Goal: Information Seeking & Learning: Learn about a topic

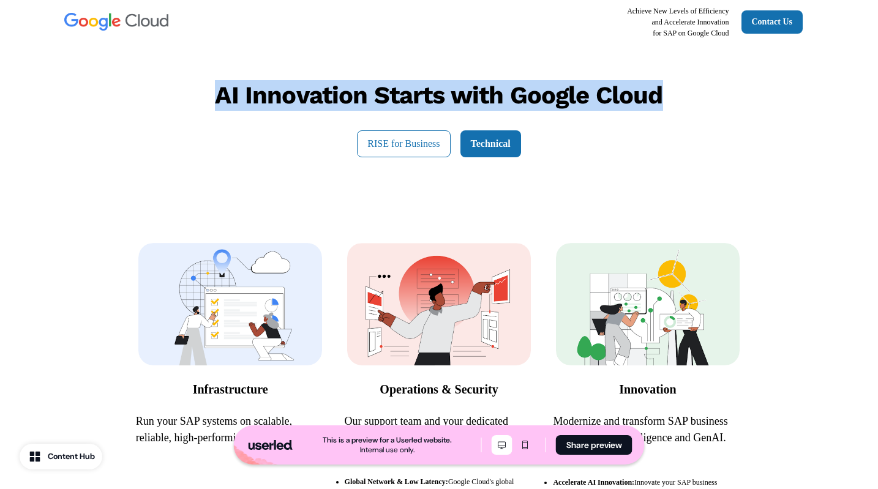
drag, startPoint x: 200, startPoint y: 75, endPoint x: 640, endPoint y: 170, distance: 450.0
click at [674, 182] on div "AI Innovation Starts with Google Cloud RISE for Business Technical" at bounding box center [439, 118] width 808 height 151
click at [635, 169] on div "AI Innovation Starts with Google Cloud RISE for Business Technical" at bounding box center [439, 118] width 808 height 151
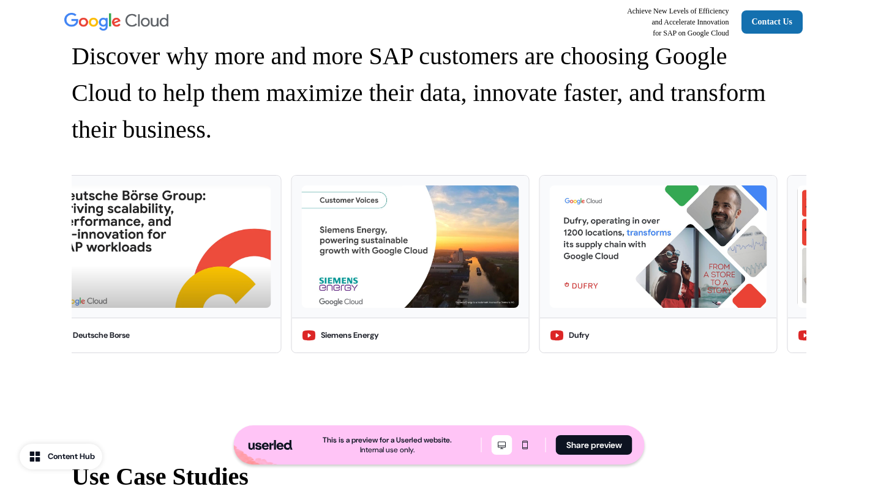
scroll to position [769, 0]
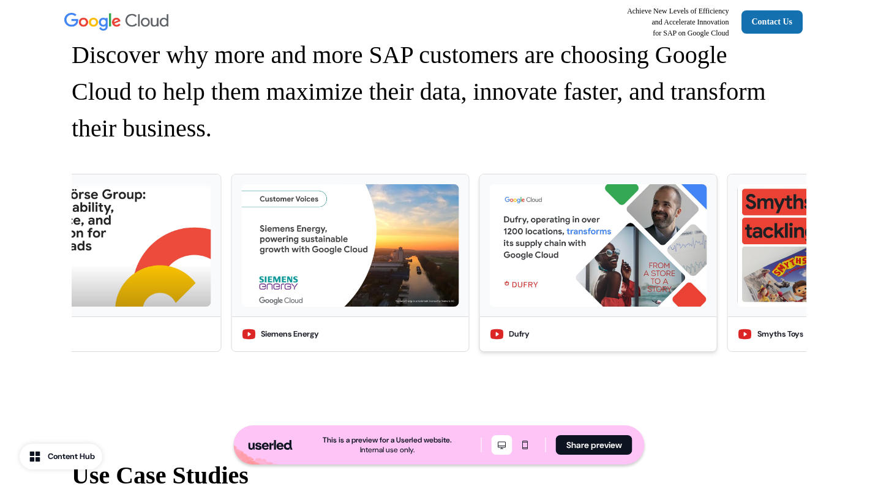
click at [516, 261] on img at bounding box center [597, 245] width 217 height 122
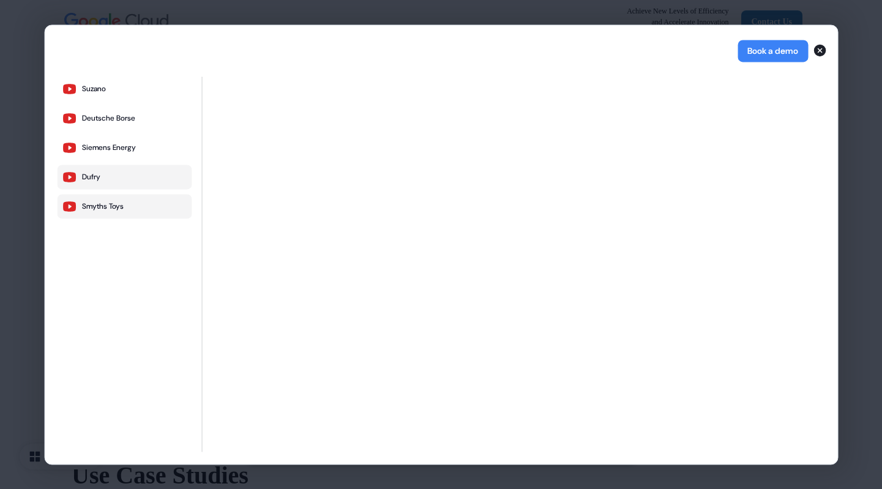
click at [122, 204] on div "Smyths Toys" at bounding box center [102, 206] width 42 height 10
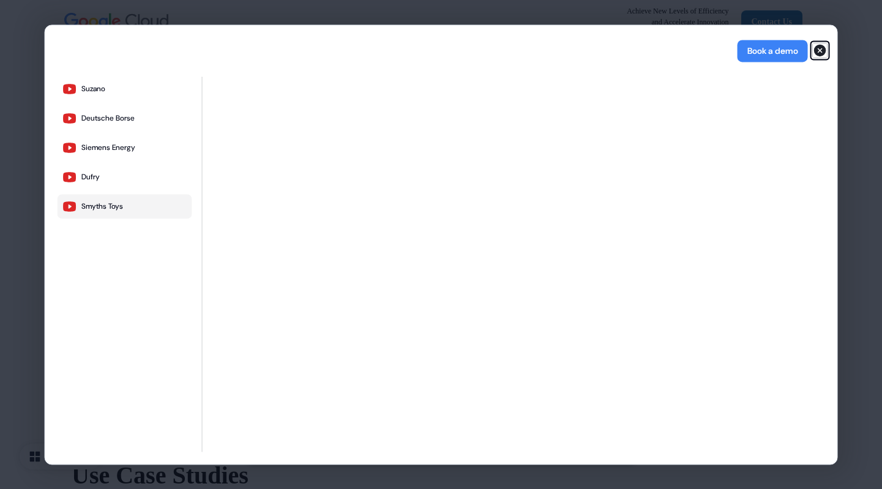
click at [816, 51] on icon "button" at bounding box center [820, 50] width 12 height 12
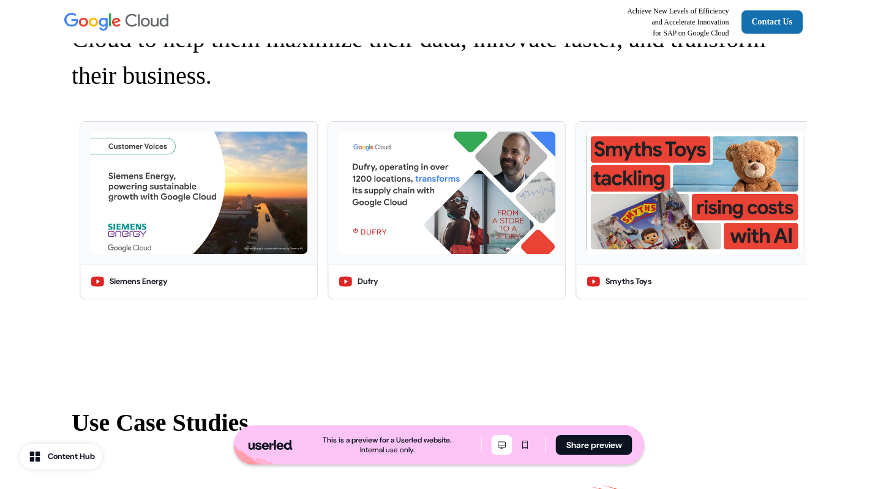
scroll to position [819, 0]
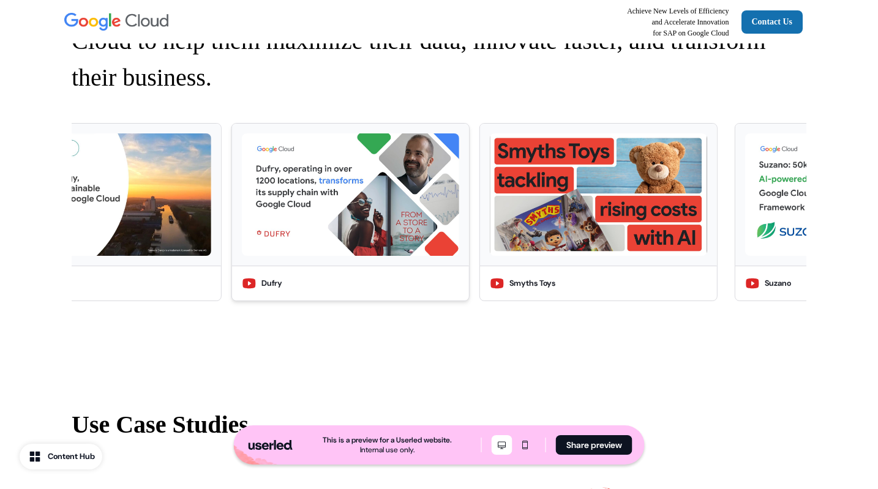
click at [335, 231] on img at bounding box center [350, 194] width 217 height 122
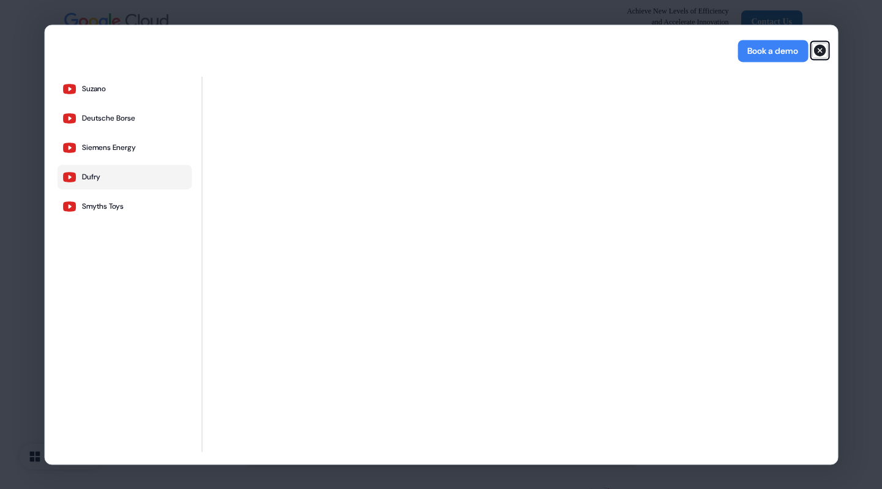
click at [814, 56] on icon "button" at bounding box center [820, 50] width 15 height 15
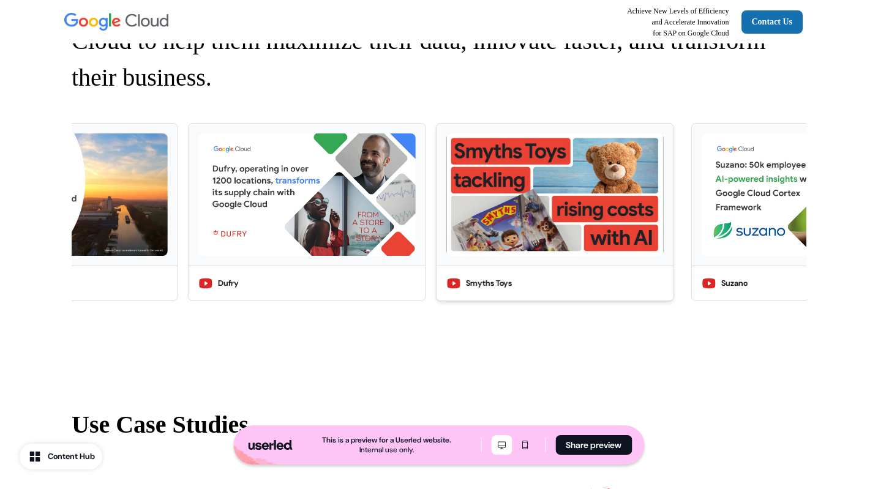
click at [570, 230] on img at bounding box center [554, 194] width 217 height 122
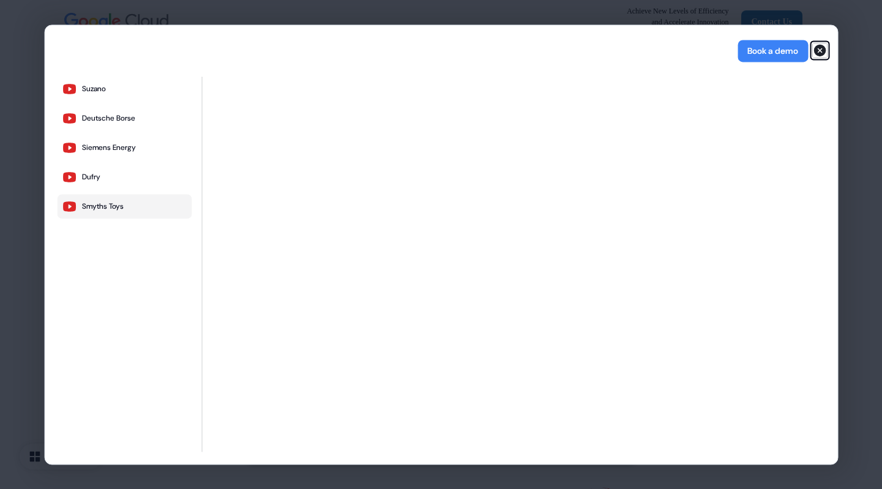
click at [818, 51] on icon "button" at bounding box center [820, 50] width 12 height 12
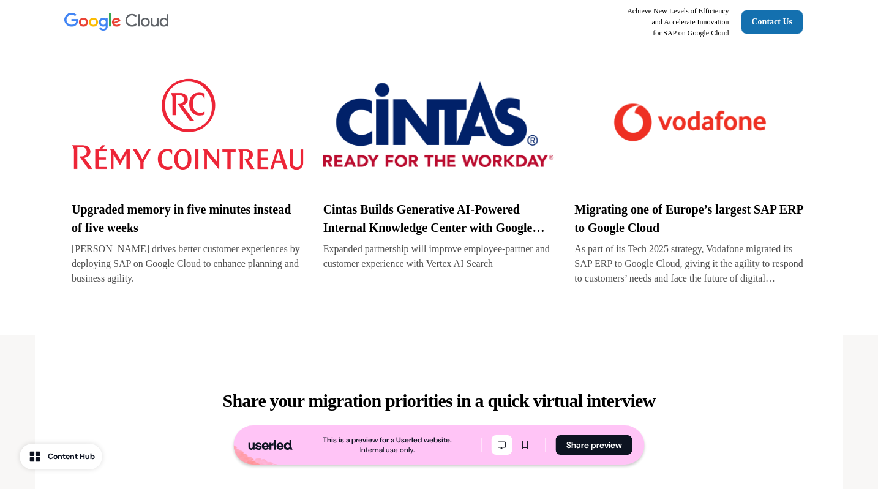
scroll to position [1464, 0]
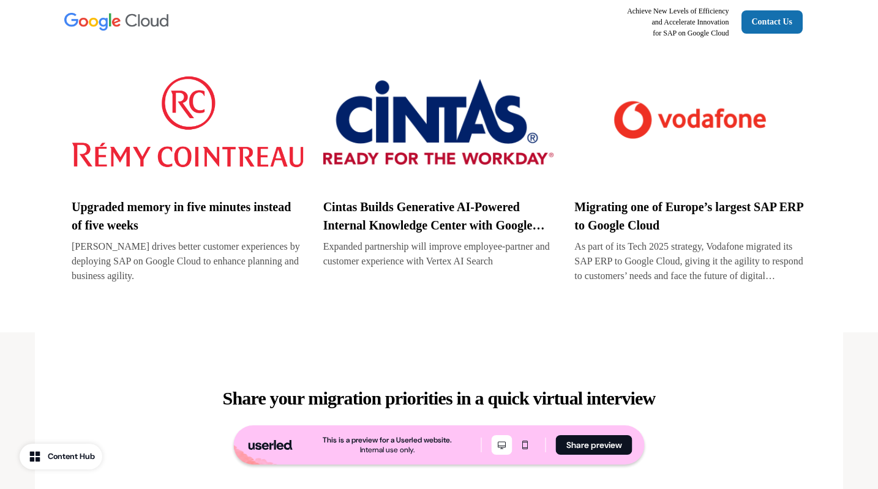
click at [715, 144] on img at bounding box center [690, 122] width 232 height 122
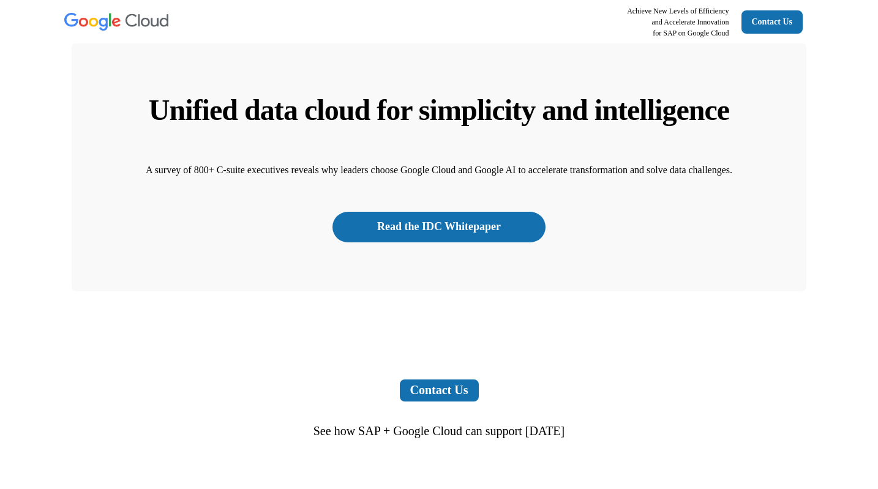
scroll to position [2449, 0]
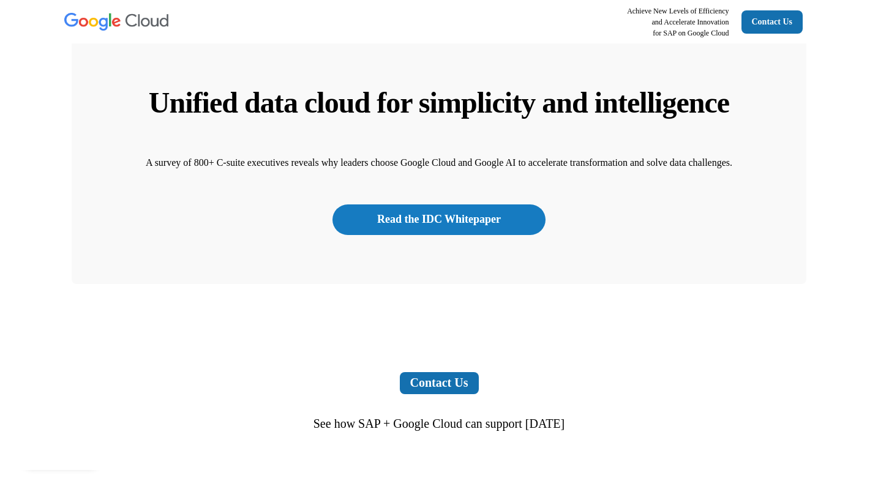
click at [468, 235] on link "Read the IDC Whitepaper" at bounding box center [438, 219] width 213 height 31
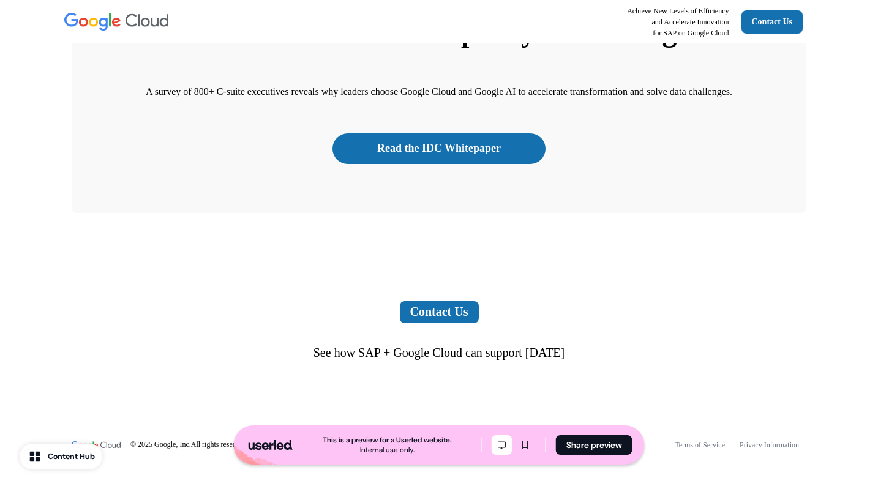
scroll to position [2578, 0]
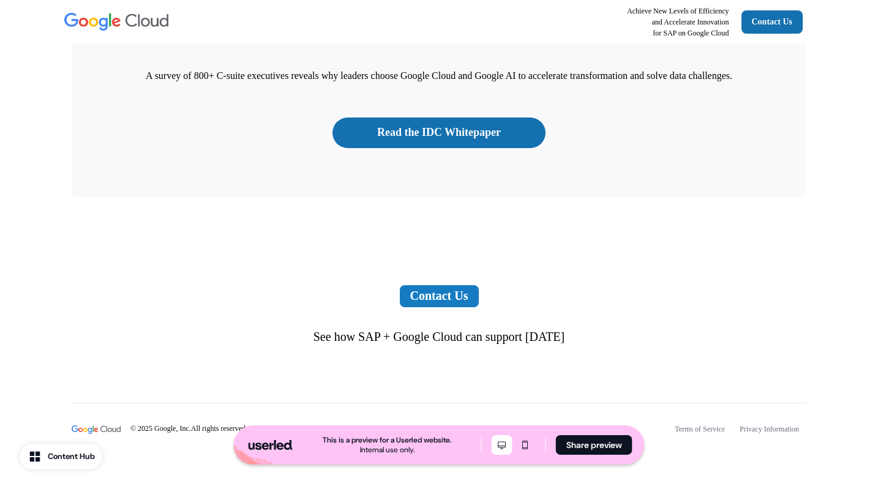
click at [445, 292] on link "Contact Us" at bounding box center [439, 296] width 79 height 22
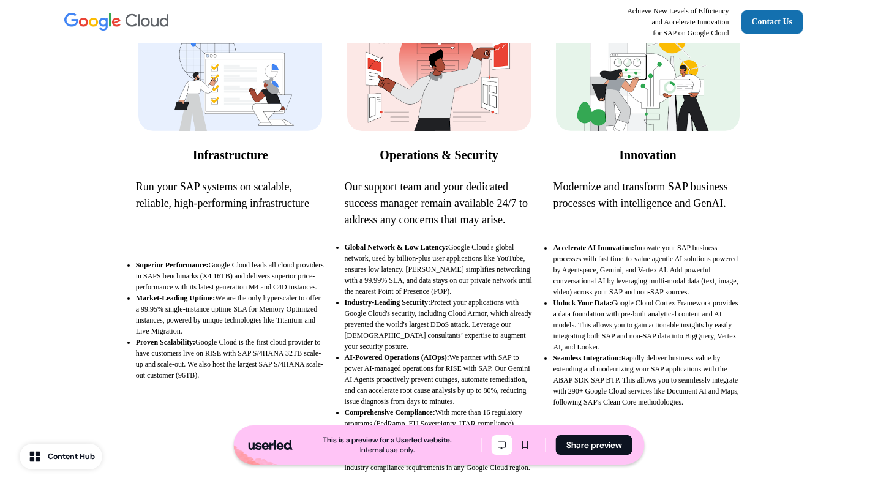
scroll to position [0, 0]
